Goal: Check status: Check status

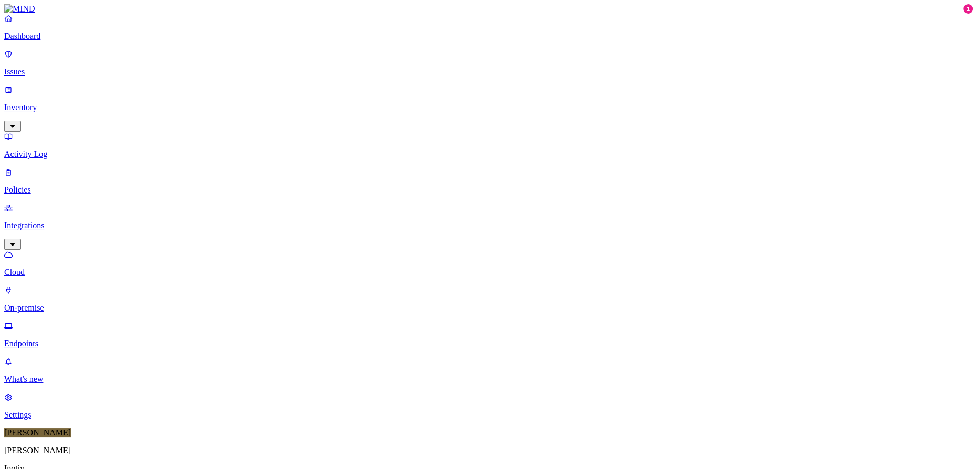
click at [314, 63] on icon at bounding box center [312, 66] width 8 height 7
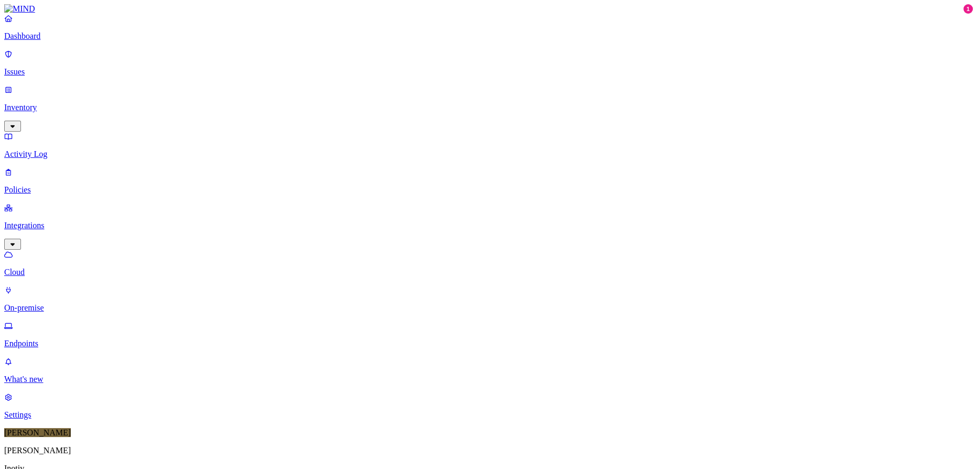
scroll to position [0, 0]
